Goal: Task Accomplishment & Management: Complete application form

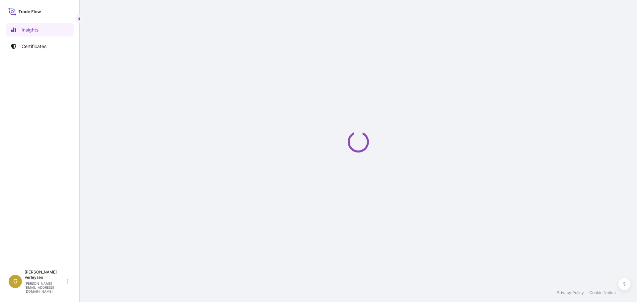
select select "2025"
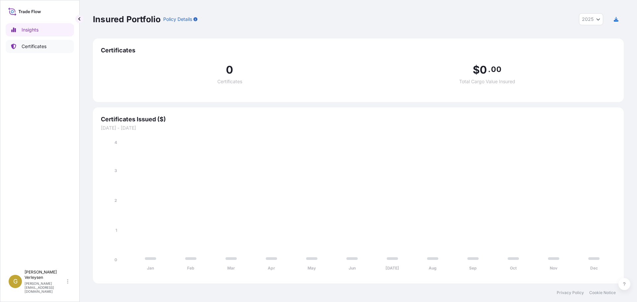
click at [27, 46] on p "Certificates" at bounding box center [34, 46] width 25 height 7
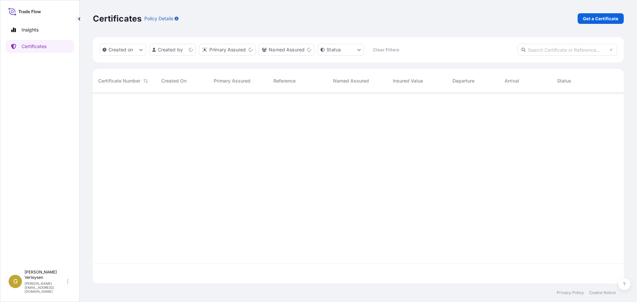
scroll to position [189, 526]
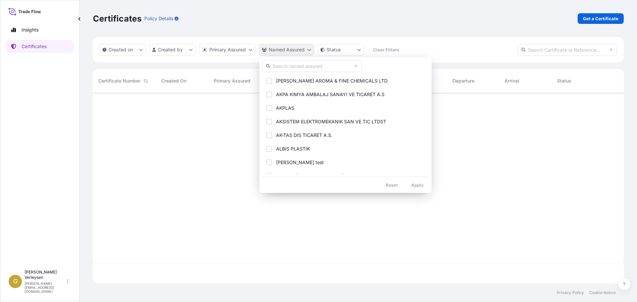
click at [302, 51] on html "Insights Certificates G [PERSON_NAME] [PERSON_NAME][EMAIL_ADDRESS][DOMAIN_NAME]…" at bounding box center [318, 151] width 637 height 302
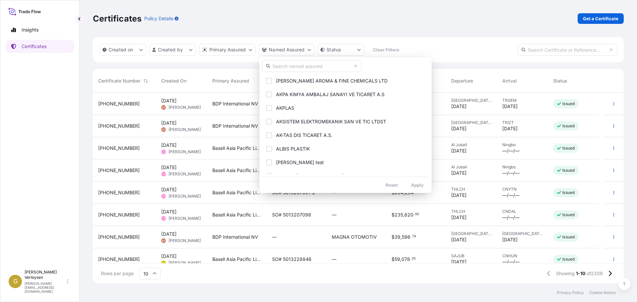
click at [285, 64] on input "text" at bounding box center [311, 66] width 99 height 12
type input "k"
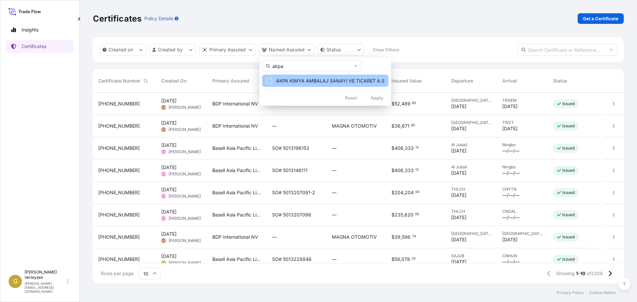
type input "akpa"
click at [272, 79] on div "Select Option" at bounding box center [269, 81] width 6 height 6
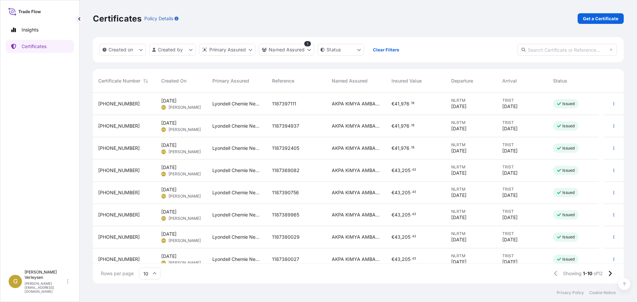
click at [302, 106] on div "1187397111" at bounding box center [296, 103] width 49 height 7
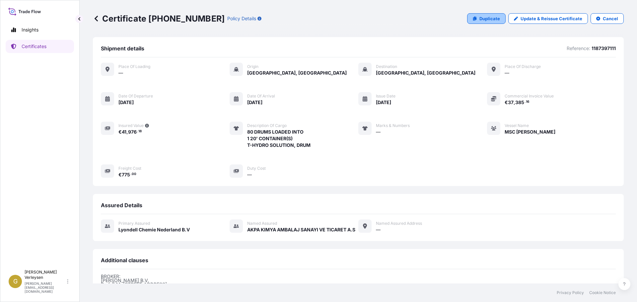
click at [480, 22] on p "Duplicate" at bounding box center [489, 18] width 21 height 7
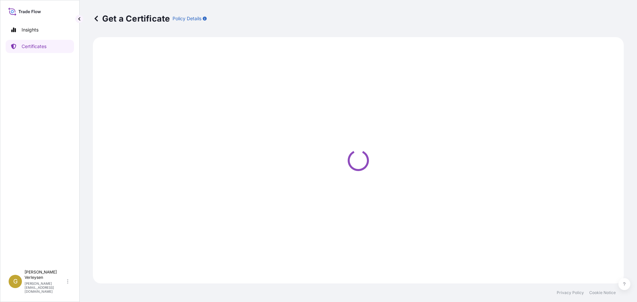
select select "Sea"
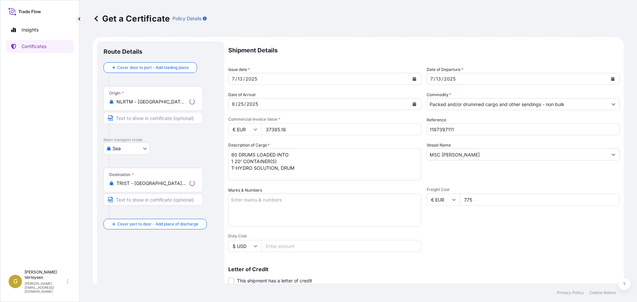
select select "32165"
drag, startPoint x: 465, startPoint y: 131, endPoint x: 346, endPoint y: 123, distance: 119.9
click at [346, 124] on div "Shipment Details Issue date * [DATE] Date of Departure * [DATE] Date of Arrival…" at bounding box center [423, 199] width 391 height 316
paste input "418400"
type input "1187418400"
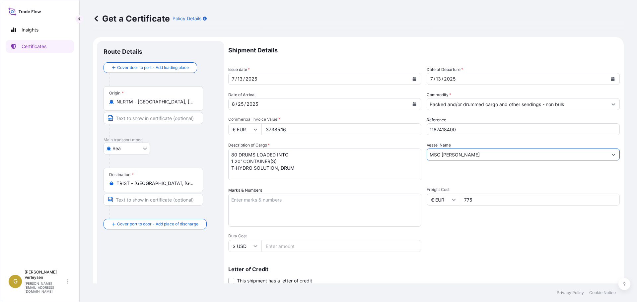
click at [472, 154] on input "MSC [PERSON_NAME]" at bounding box center [517, 155] width 180 height 12
drag, startPoint x: 472, startPoint y: 154, endPoint x: 411, endPoint y: 155, distance: 61.3
click at [411, 155] on div "Shipment Details Issue date * [DATE] Date of Departure * [DATE] Date of Arrival…" at bounding box center [423, 199] width 391 height 316
paste input "[GEOGRAPHIC_DATA]"
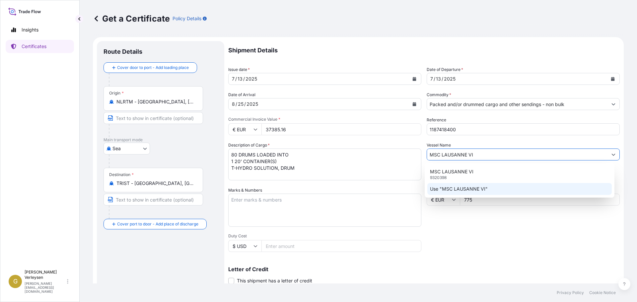
click at [489, 188] on div "Use "MSC LAUSANNE VI"" at bounding box center [519, 189] width 185 height 12
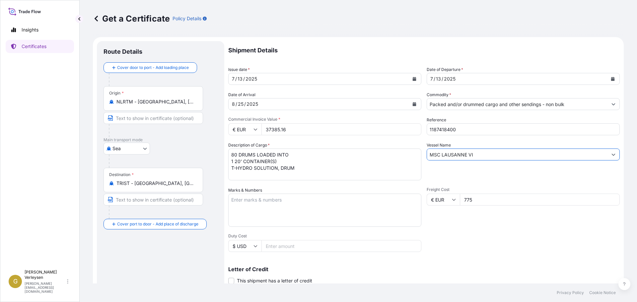
type input "MSC LAUSANNE VI"
click at [266, 104] on div "[DATE]" at bounding box center [318, 104] width 180 height 12
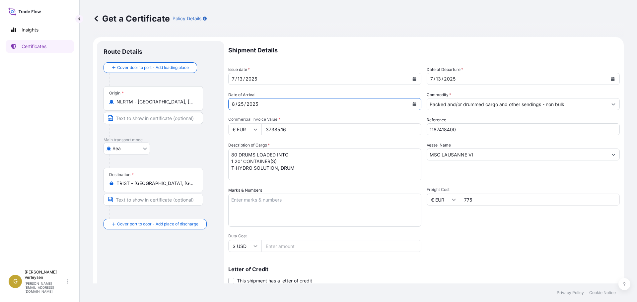
click at [413, 104] on icon "Calendar" at bounding box center [414, 104] width 4 height 4
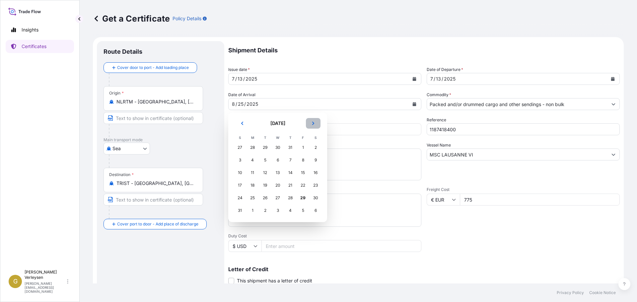
click at [313, 121] on button "Next" at bounding box center [313, 123] width 15 height 11
click at [239, 159] on div "7" at bounding box center [240, 160] width 12 height 12
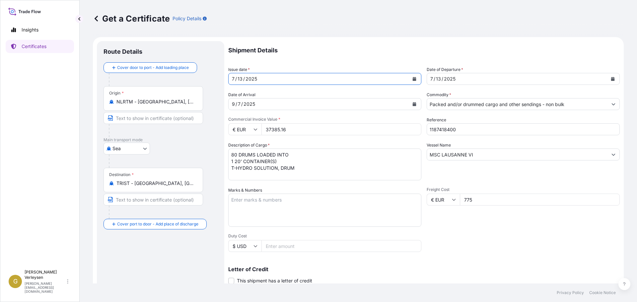
click at [275, 78] on div "[DATE]" at bounding box center [318, 79] width 180 height 12
click at [412, 77] on icon "Calendar" at bounding box center [414, 79] width 4 height 4
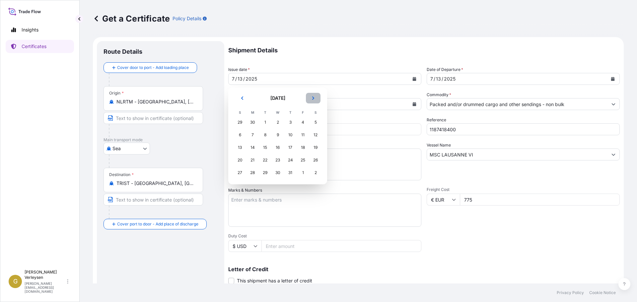
click at [313, 97] on icon "Next" at bounding box center [313, 98] width 4 height 4
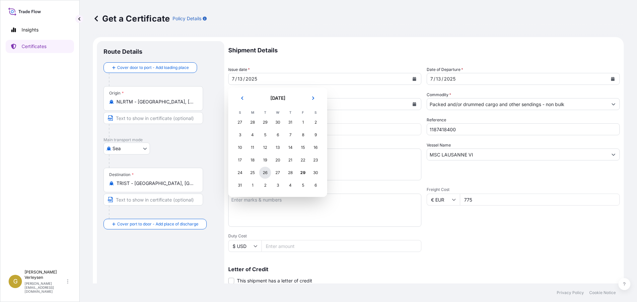
click at [266, 174] on div "26" at bounding box center [265, 173] width 12 height 12
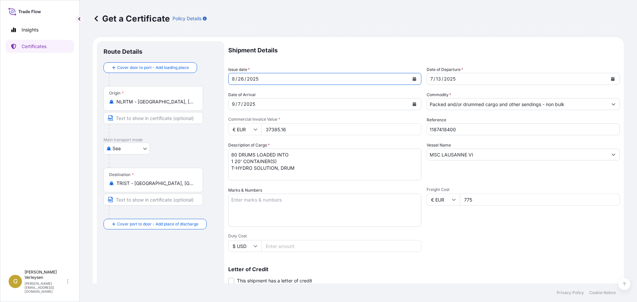
click at [523, 79] on div "[DATE]" at bounding box center [517, 79] width 180 height 12
click at [608, 81] on button "Calendar" at bounding box center [612, 79] width 11 height 11
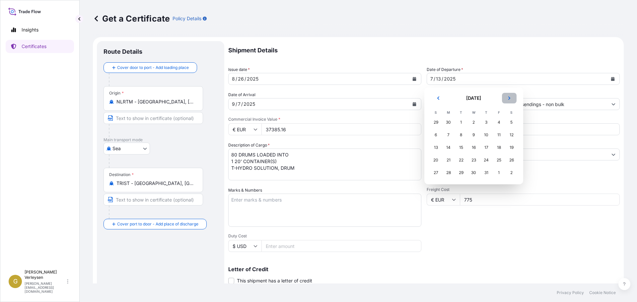
click at [512, 98] on button "Next" at bounding box center [509, 98] width 15 height 11
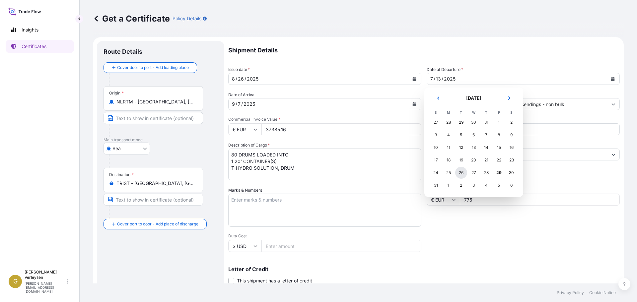
click at [463, 173] on div "26" at bounding box center [461, 173] width 12 height 12
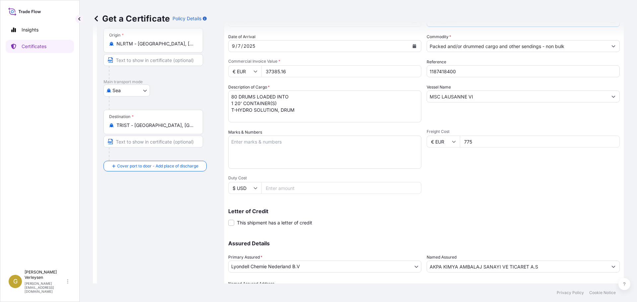
scroll to position [96, 0]
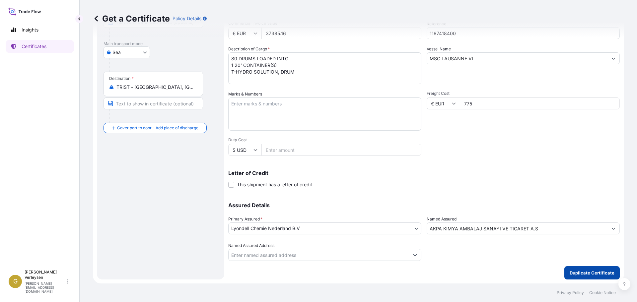
click at [591, 271] on p "Duplicate Certificate" at bounding box center [591, 273] width 45 height 7
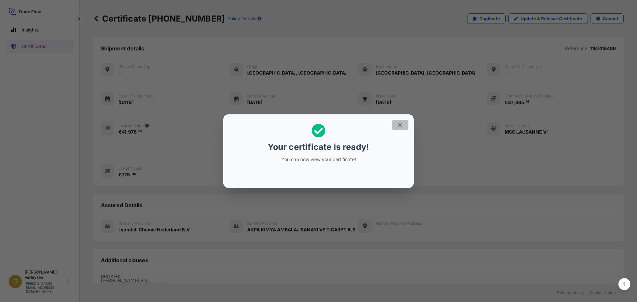
click at [403, 124] on button "button" at bounding box center [400, 125] width 17 height 11
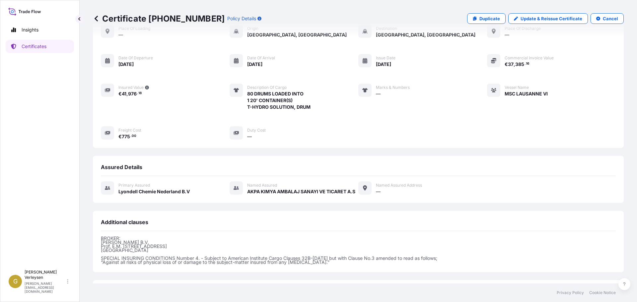
scroll to position [97, 0]
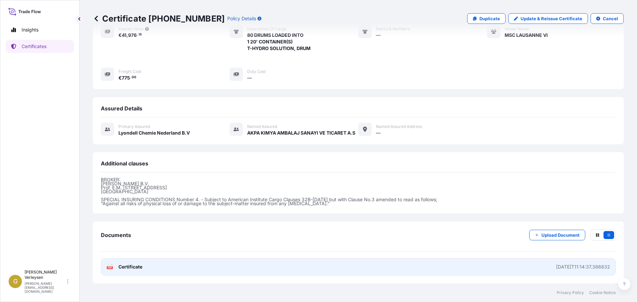
click at [574, 268] on div "[DATE]T11:14:37.386832" at bounding box center [583, 267] width 54 height 7
